Goal: Information Seeking & Learning: Find specific page/section

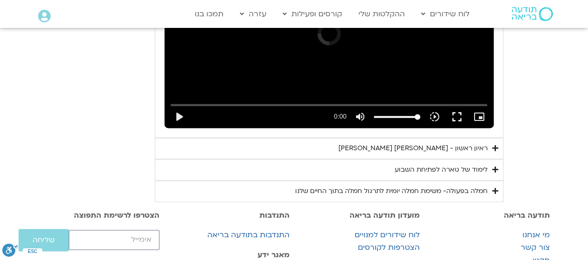
click at [258, 159] on summary "ראיון ראשון - טארה בראך וכריסטין נף" at bounding box center [329, 148] width 349 height 21
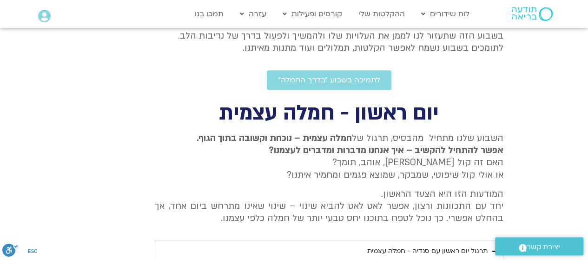
scroll to position [271, 0]
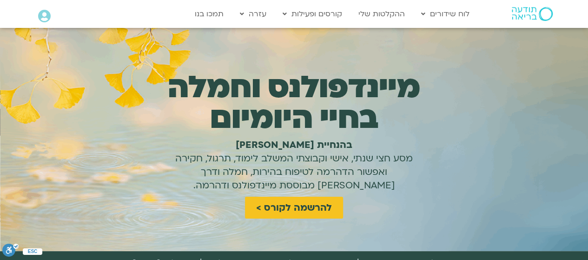
click at [175, 105] on h1 "מיינדפולנס וחמלה בחיי היומיום" at bounding box center [293, 102] width 279 height 61
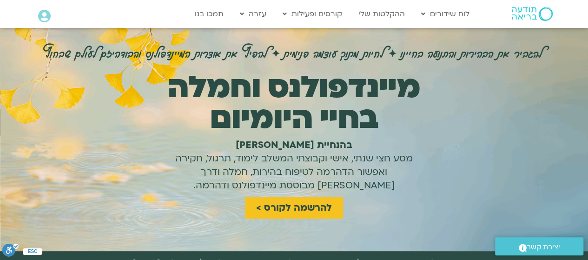
click at [45, 18] on icon at bounding box center [44, 16] width 13 height 13
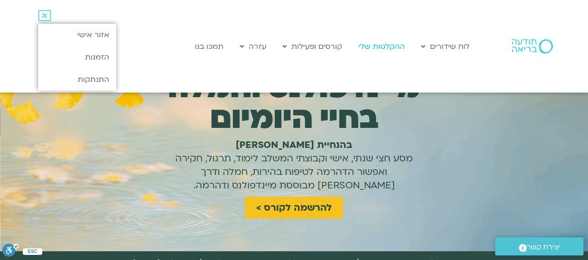
click at [388, 48] on link "ההקלטות שלי" at bounding box center [382, 47] width 56 height 18
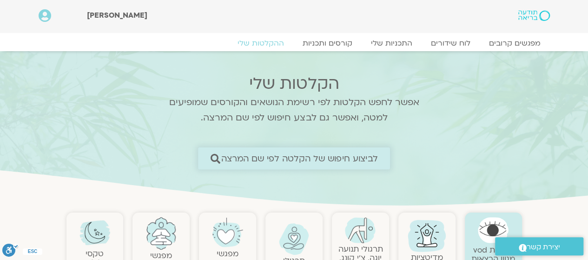
click at [322, 162] on span "לביצוע חיפוש של הקלטה לפי שם המרצה" at bounding box center [299, 158] width 157 height 10
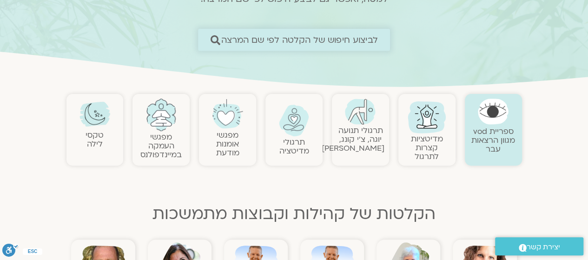
scroll to position [117, 0]
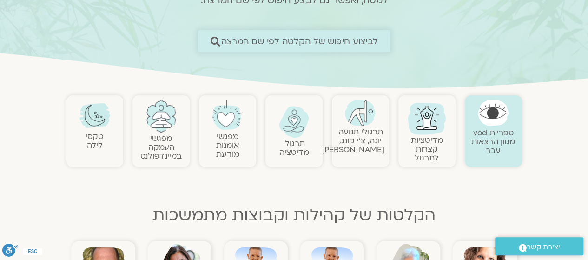
click at [312, 42] on span "לביצוע חיפוש של הקלטה לפי שם המרצה" at bounding box center [299, 41] width 157 height 10
click at [318, 40] on span "לביצוע חיפוש של הקלטה לפי שם המרצה" at bounding box center [299, 41] width 157 height 10
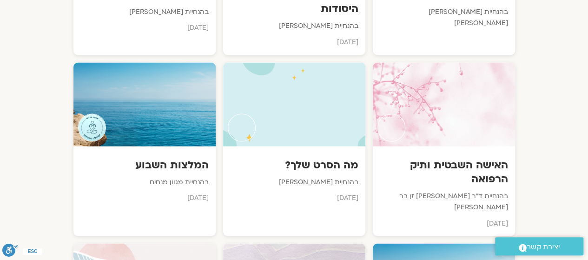
scroll to position [851, 0]
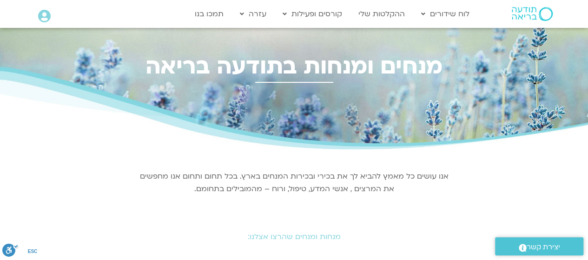
scroll to position [171, 0]
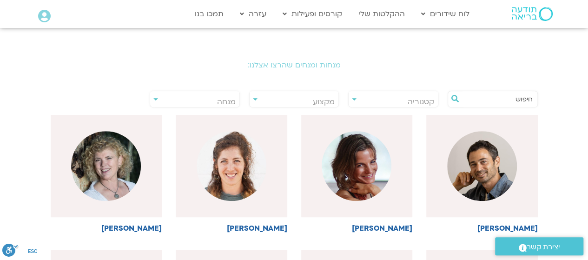
click at [509, 101] on input "text" at bounding box center [497, 99] width 71 height 16
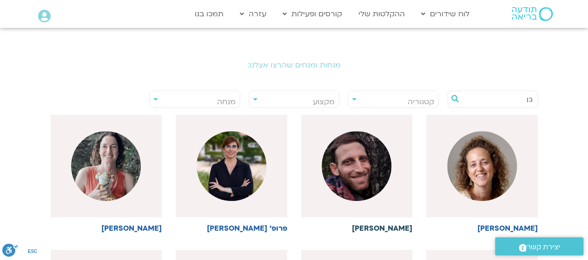
type input "בן"
click at [384, 166] on img at bounding box center [357, 166] width 70 height 70
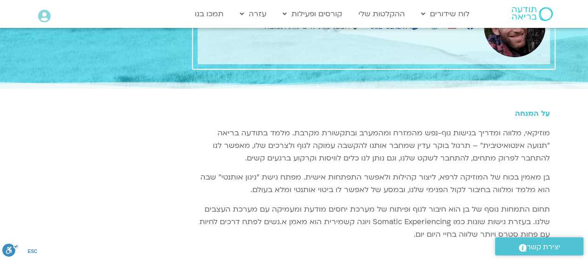
scroll to position [93, 0]
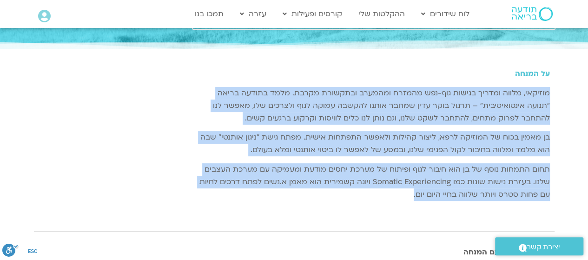
drag, startPoint x: 408, startPoint y: 192, endPoint x: 554, endPoint y: 97, distance: 174.0
click at [554, 97] on div "על המנחה מוזיקאי, מלווה ומדריך בגישות גוף-נפש מהמזרח ומהמערב ובתקשורת מקרבת. מל…" at bounding box center [373, 135] width 371 height 169
copy div "מוזיקאי, מלווה ומדריך בגישות גוף-נפש מהמזרח ומהמערב ובתקשורת מקרבת. מלמד בתודעה…"
